Goal: Check status

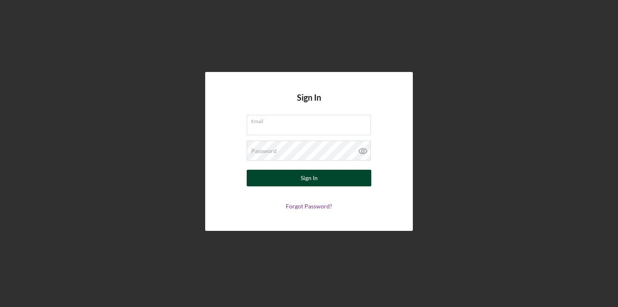
type input "[EMAIL_ADDRESS][DOMAIN_NAME]"
click at [288, 184] on button "Sign In" at bounding box center [309, 177] width 125 height 17
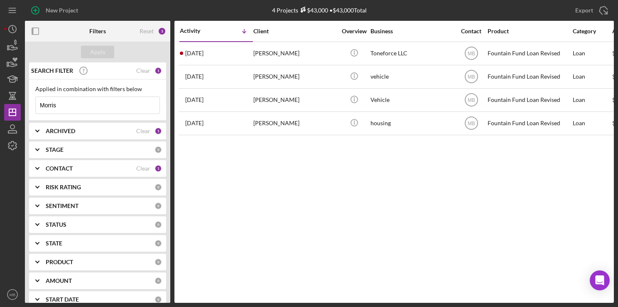
click at [140, 100] on input "Morris" at bounding box center [98, 105] width 124 height 17
type input "M"
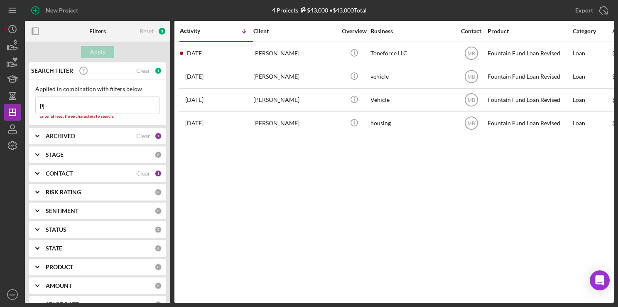
type input "p"
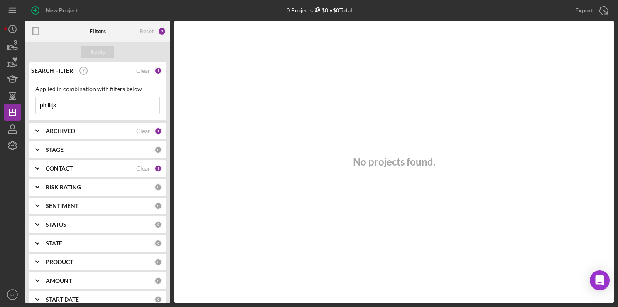
click at [110, 106] on input "philli[s" at bounding box center [98, 105] width 124 height 17
type input "p"
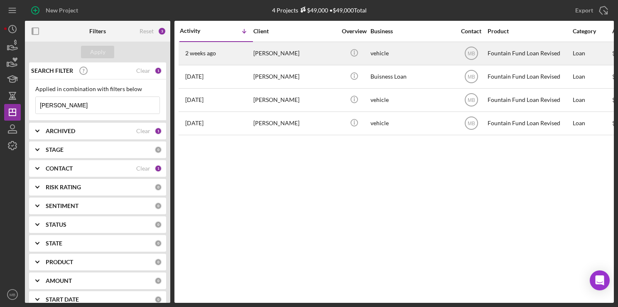
type input "[PERSON_NAME]"
click at [249, 49] on div "[DATE] [PERSON_NAME]" at bounding box center [216, 53] width 73 height 22
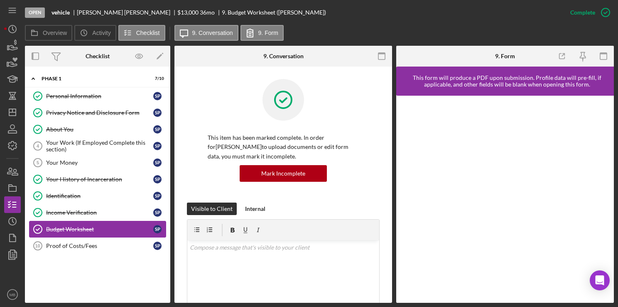
click at [93, 223] on link "Budget Worksheet Budget Worksheet s p" at bounding box center [97, 229] width 137 height 17
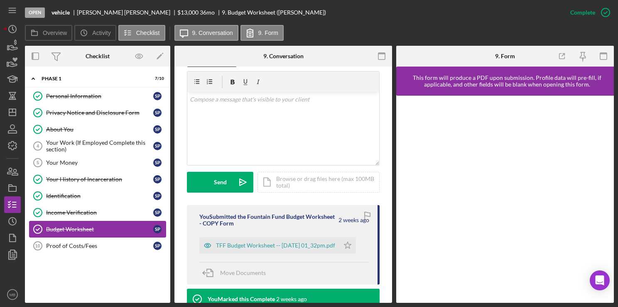
scroll to position [149, 0]
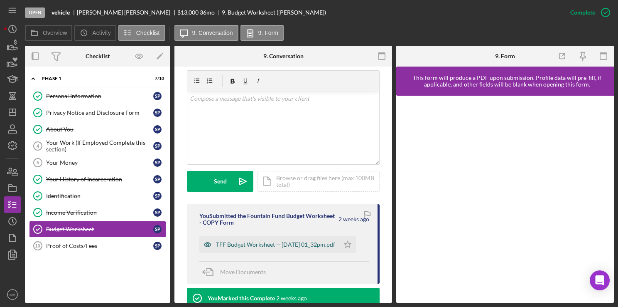
click at [297, 248] on div "TFF Budget Worksheet -- [DATE] 01_32pm.pdf" at bounding box center [275, 244] width 119 height 7
